Goal: Task Accomplishment & Management: Complete application form

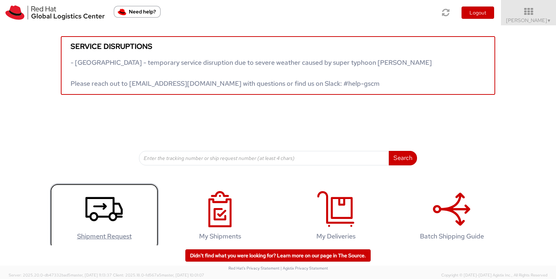
click at [100, 217] on use at bounding box center [103, 209] width 37 height 24
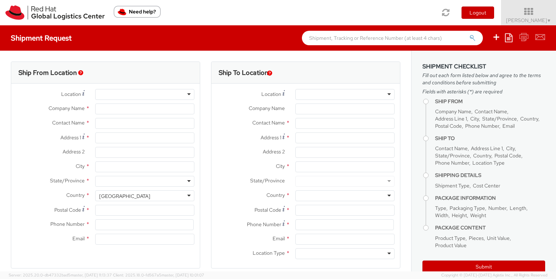
type input "Red Hat India Private Limited"
type input "[PERSON_NAME]"
type input "5th Floor, West Wing"
type input "World Mark 1, Aerocity"
type input "NEW DELHI"
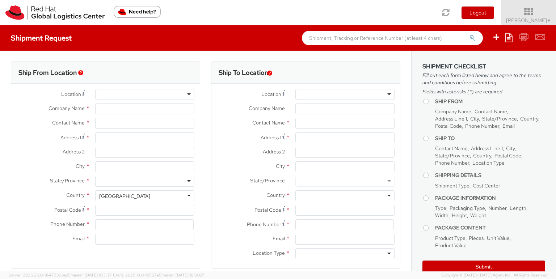
type input "110037"
type input "1166442029"
type input "tmongla@redhat.com"
select select "CM"
select select "KGS"
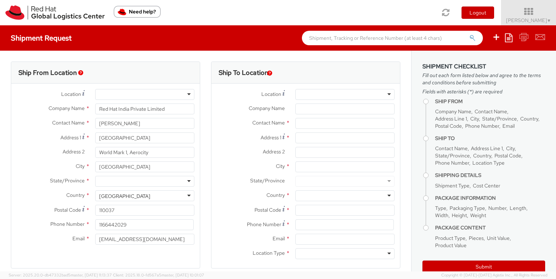
select select
select select "963"
